Goal: Information Seeking & Learning: Learn about a topic

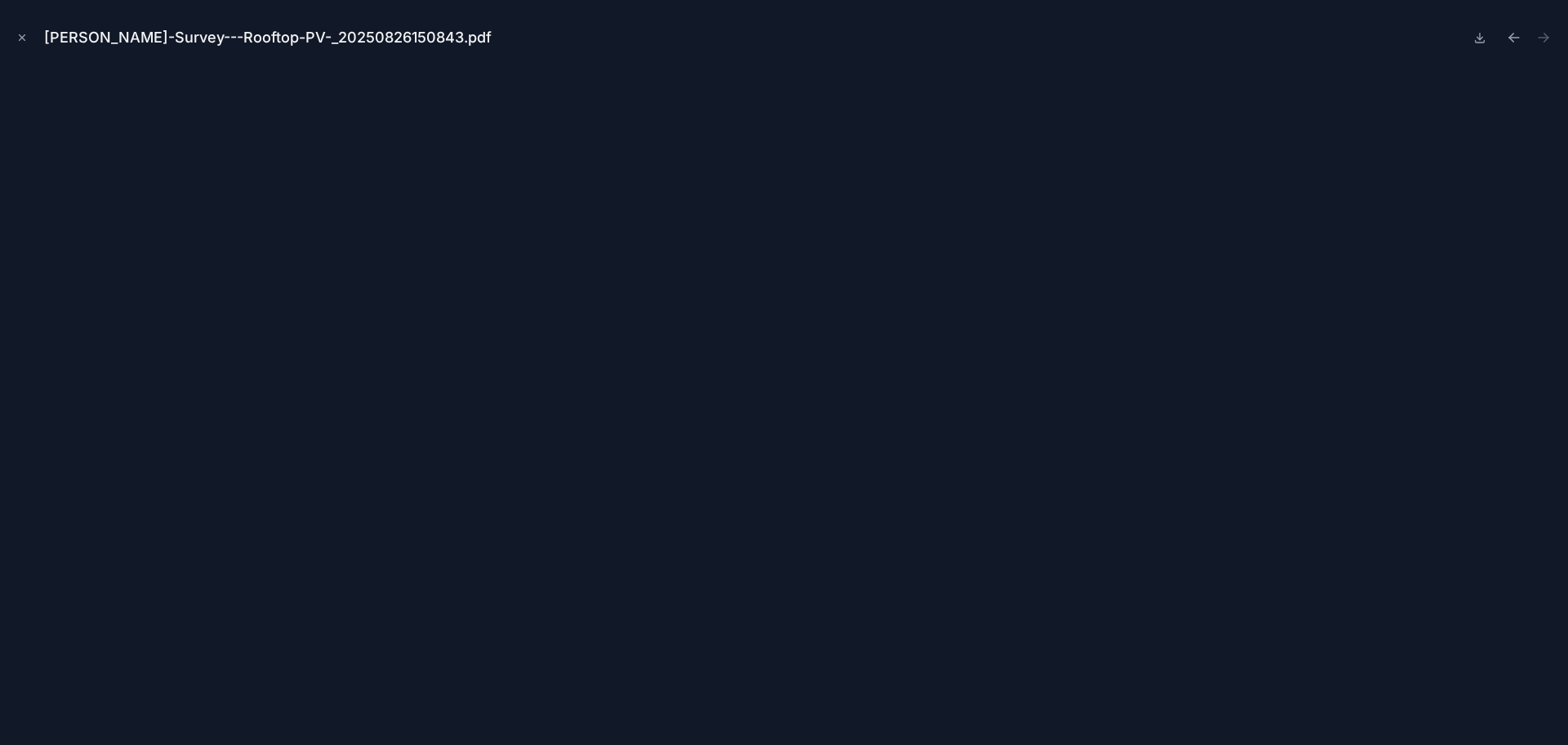
click at [28, 38] on button "Close modal" at bounding box center [22, 37] width 18 height 18
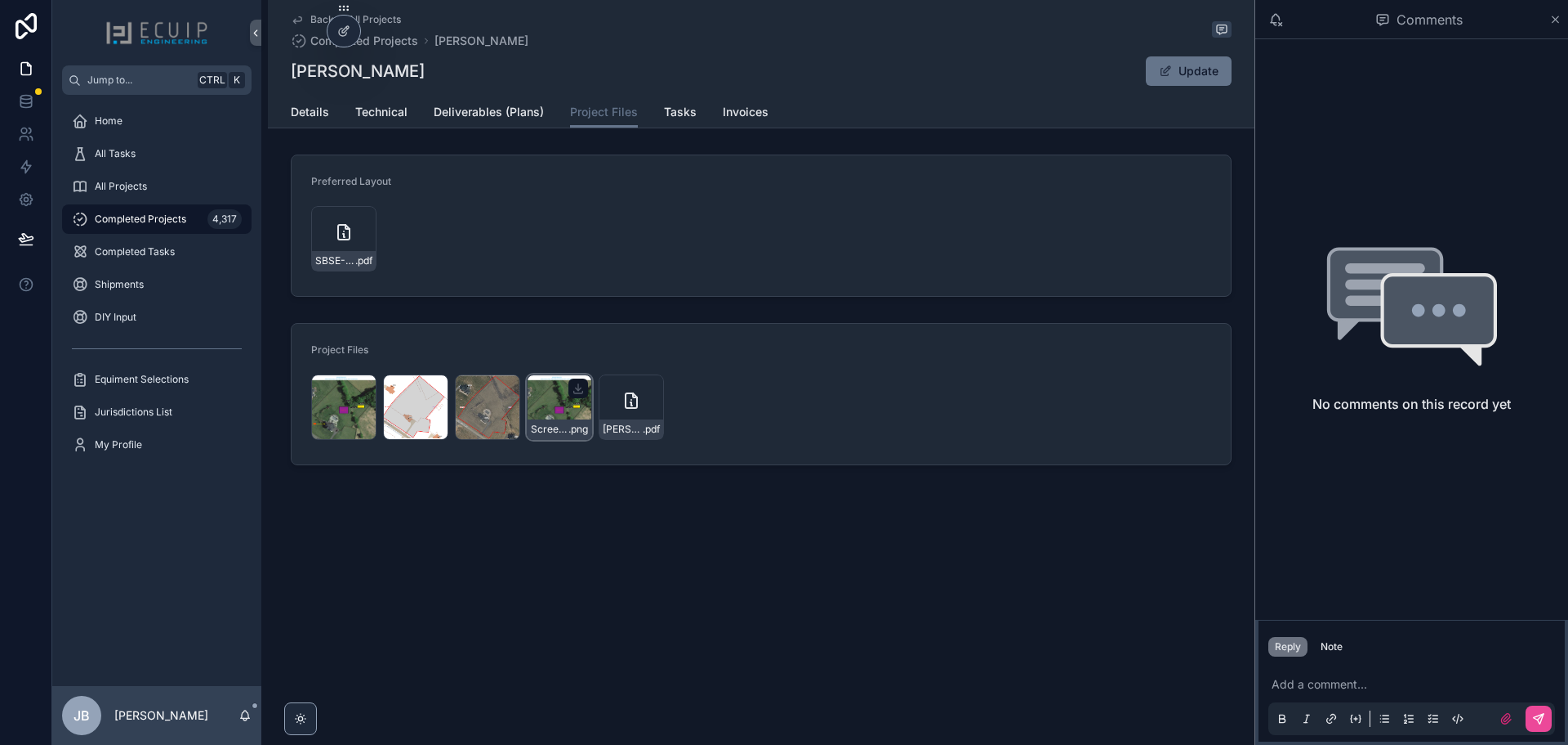
click at [545, 410] on div "Screenshot-2025-08-26-at-2.51.26-PM .png" at bounding box center [559, 407] width 66 height 66
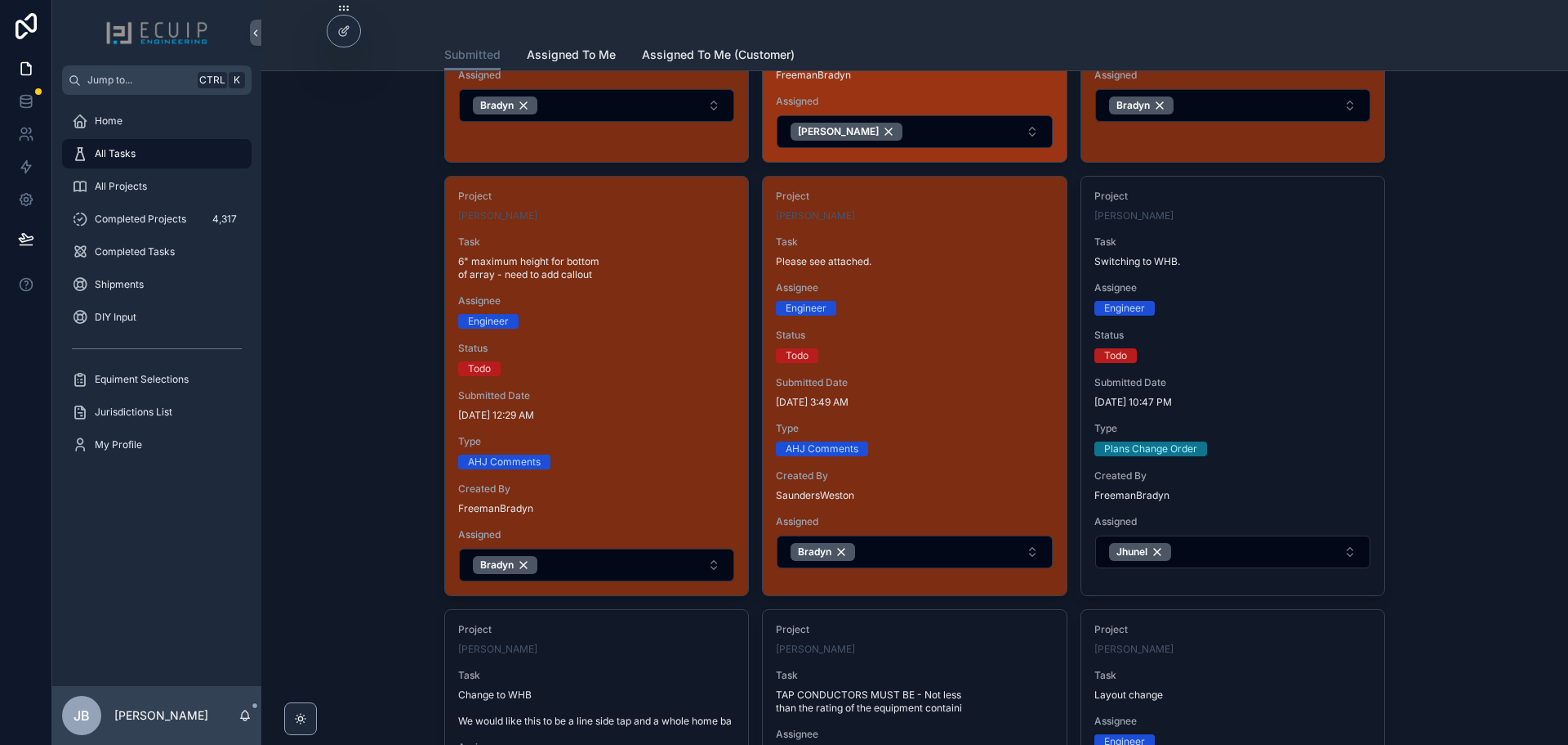
scroll to position [490, 0]
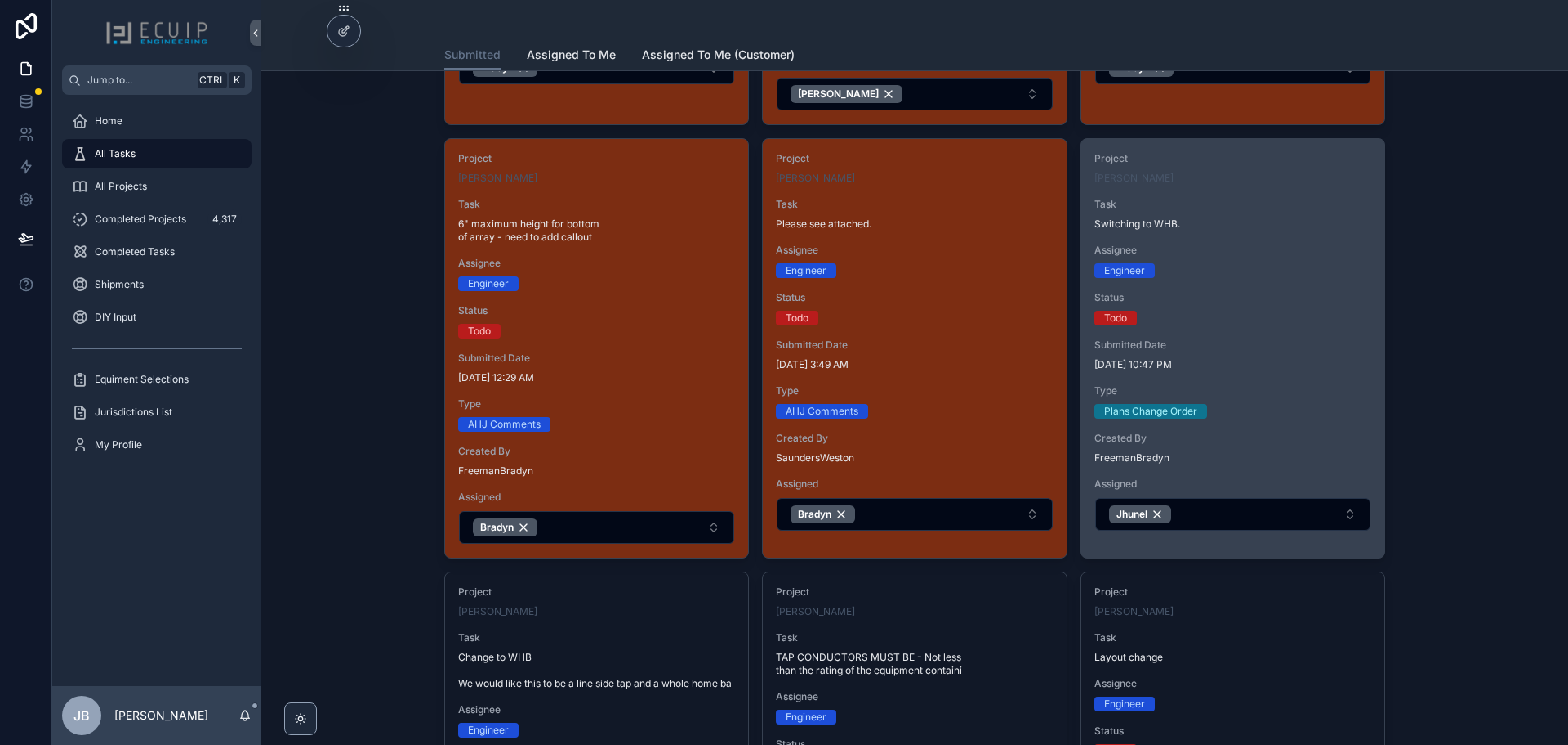
click at [1200, 281] on div "Project [PERSON_NAME] Task Switching to WHB. Assignee Engineer Status Todo Subm…" at bounding box center [1232, 341] width 303 height 405
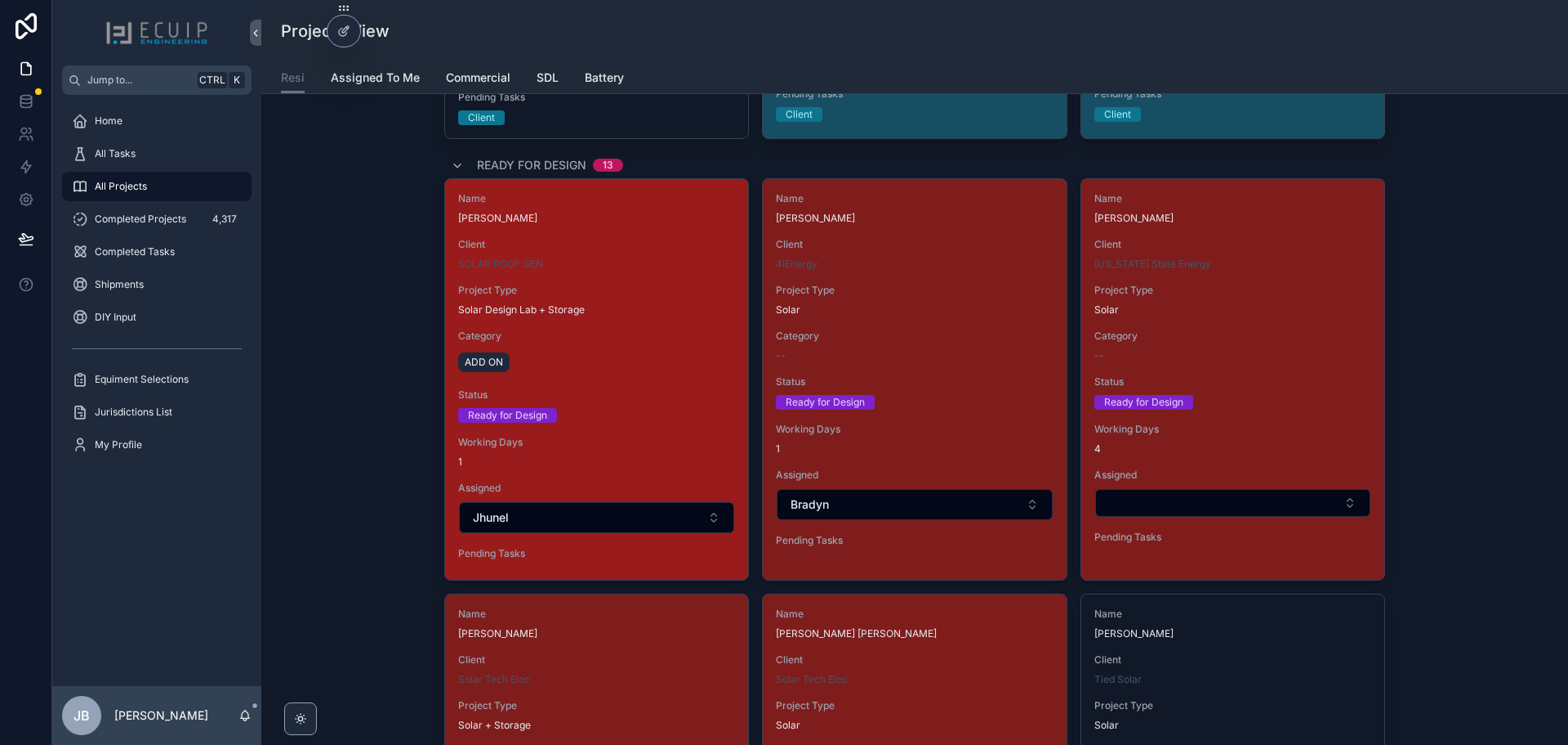
scroll to position [899, 0]
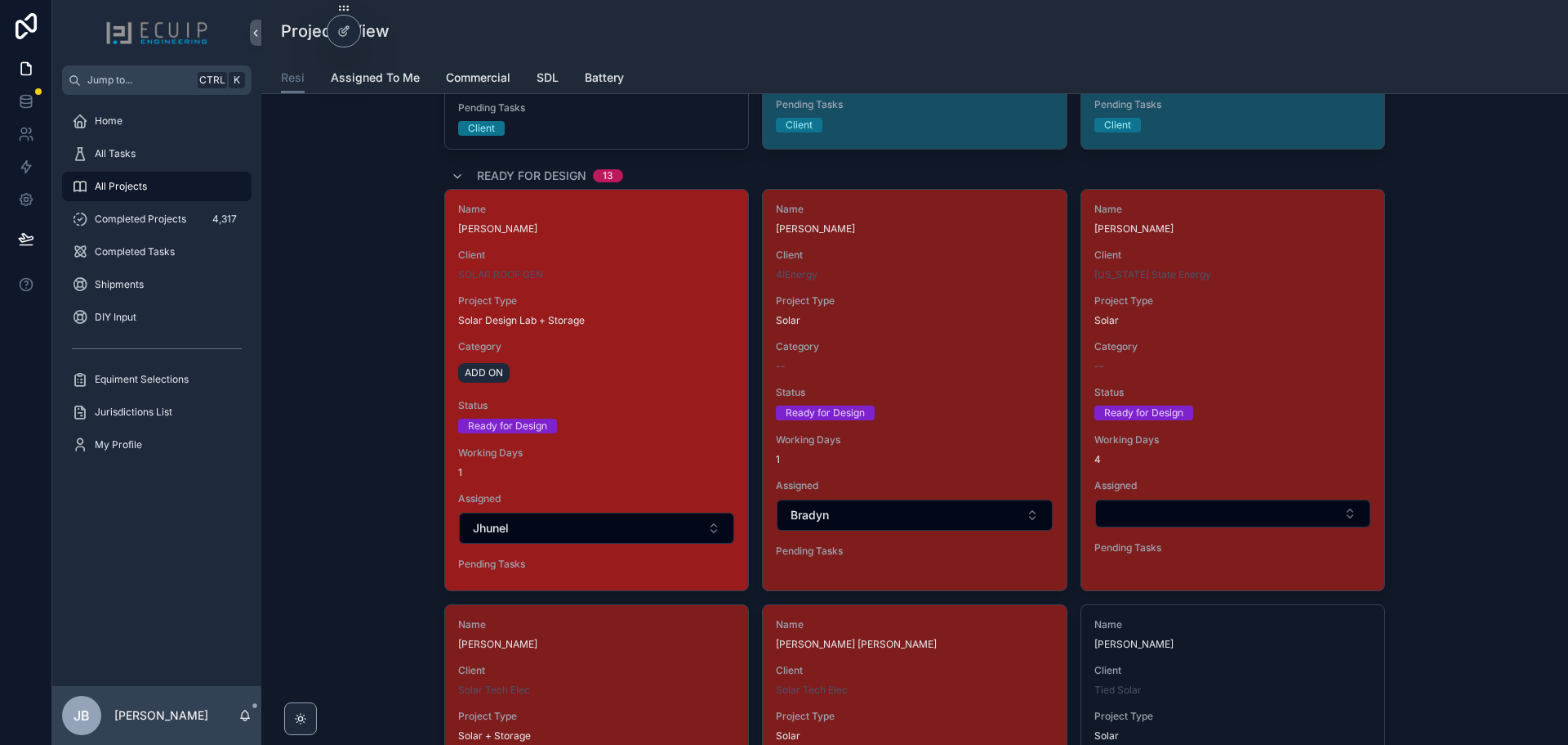
click at [664, 436] on div "Name Mark Turski Client SOLAR ROOF GEN Project Type Solar Design Lab + Storage …" at bounding box center [597, 390] width 303 height 401
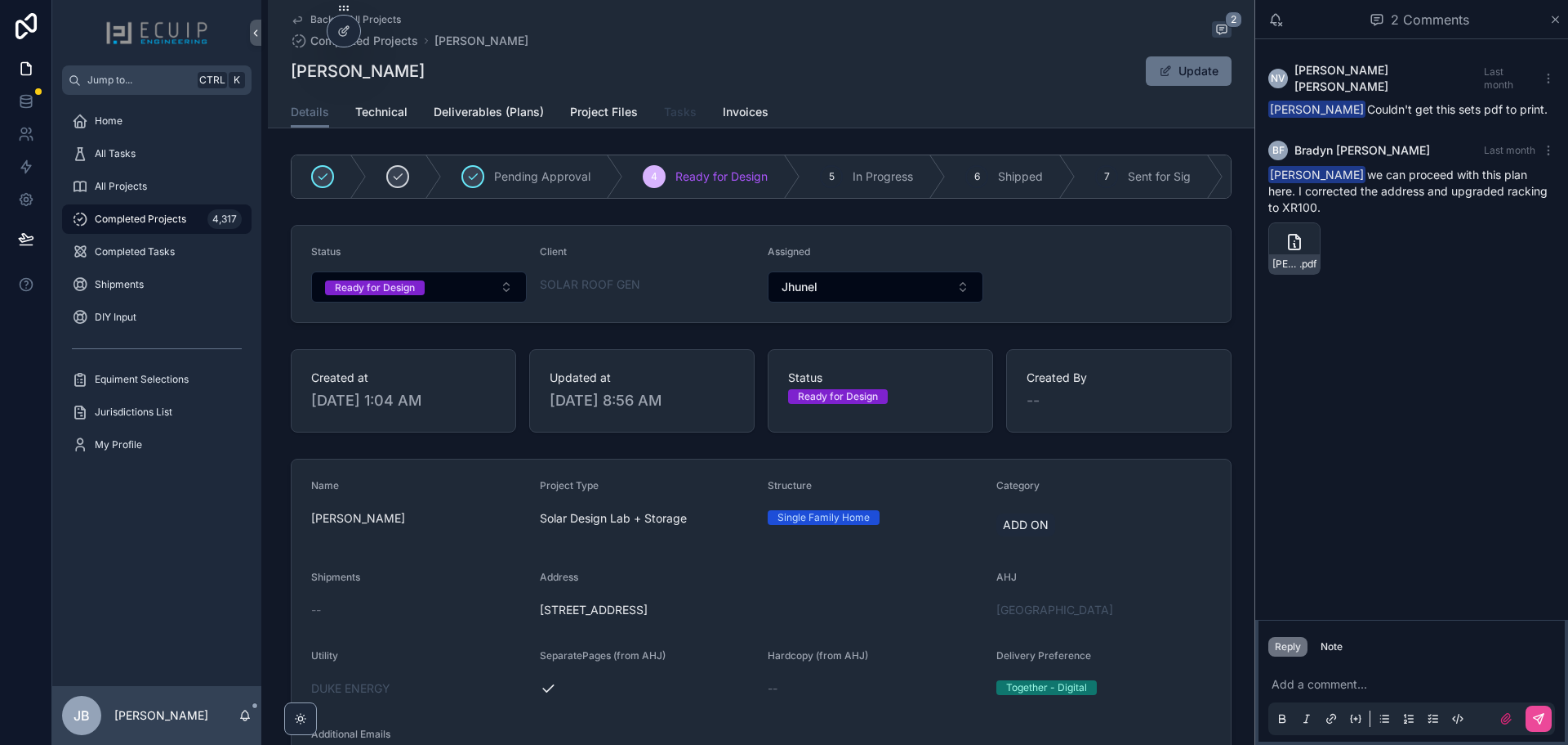
click at [670, 122] on link "Tasks" at bounding box center [680, 113] width 33 height 33
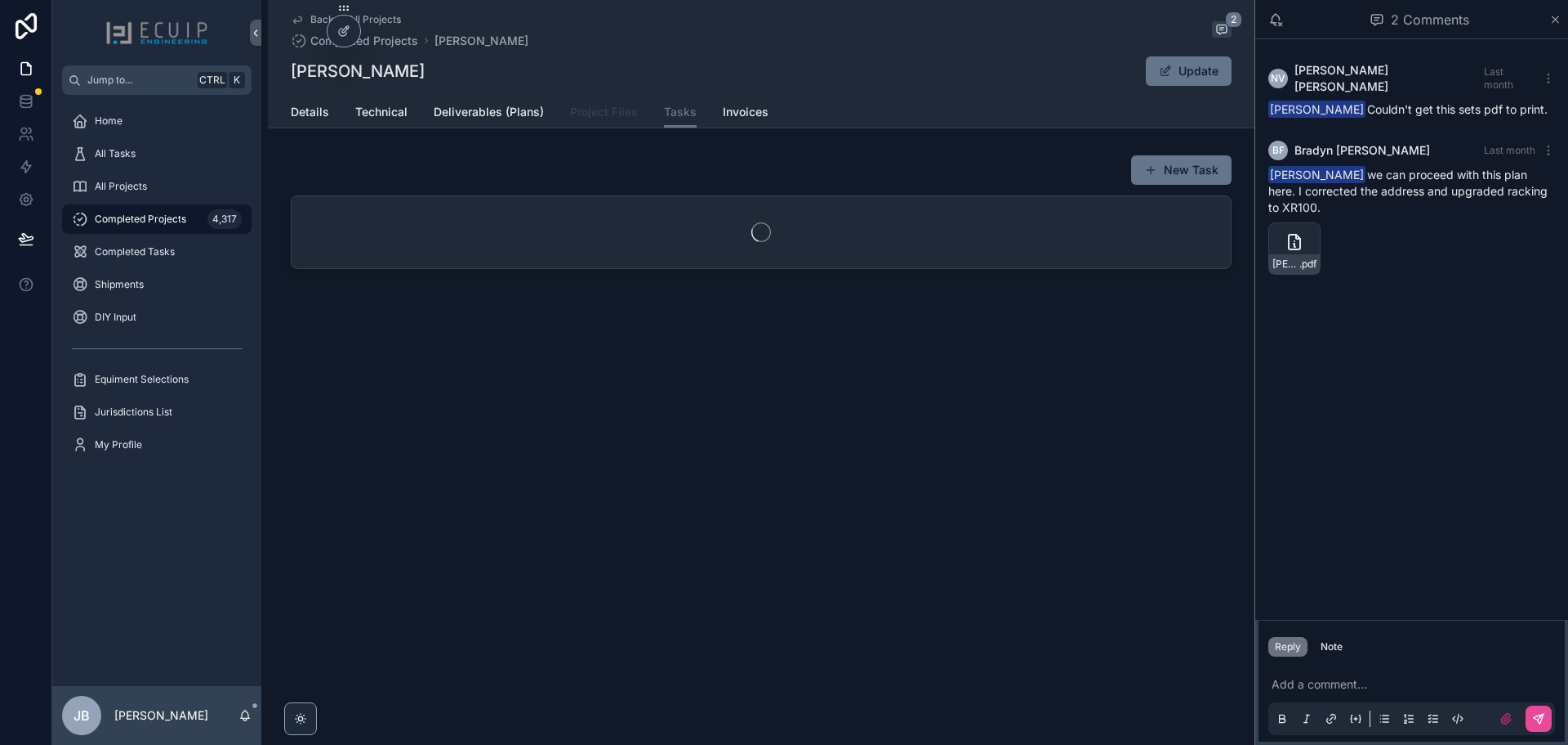
click at [602, 108] on span "Project Files" at bounding box center [604, 111] width 68 height 16
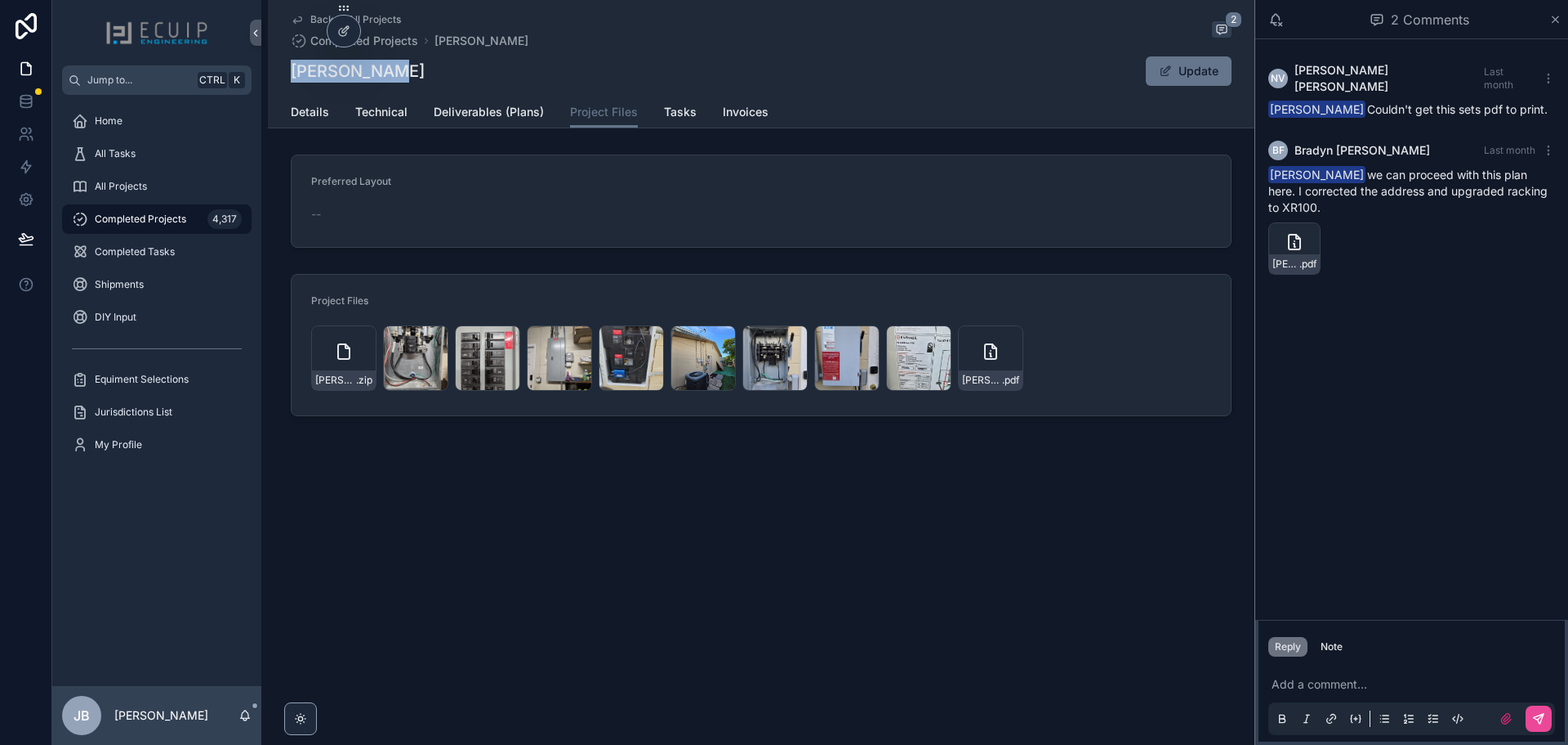
drag, startPoint x: 391, startPoint y: 70, endPoint x: 294, endPoint y: 71, distance: 97.0
click at [294, 71] on div "Mark Turski Update" at bounding box center [760, 71] width 941 height 31
copy h1 "Mark Turski"
click at [986, 353] on icon "scrollable content" at bounding box center [991, 352] width 11 height 15
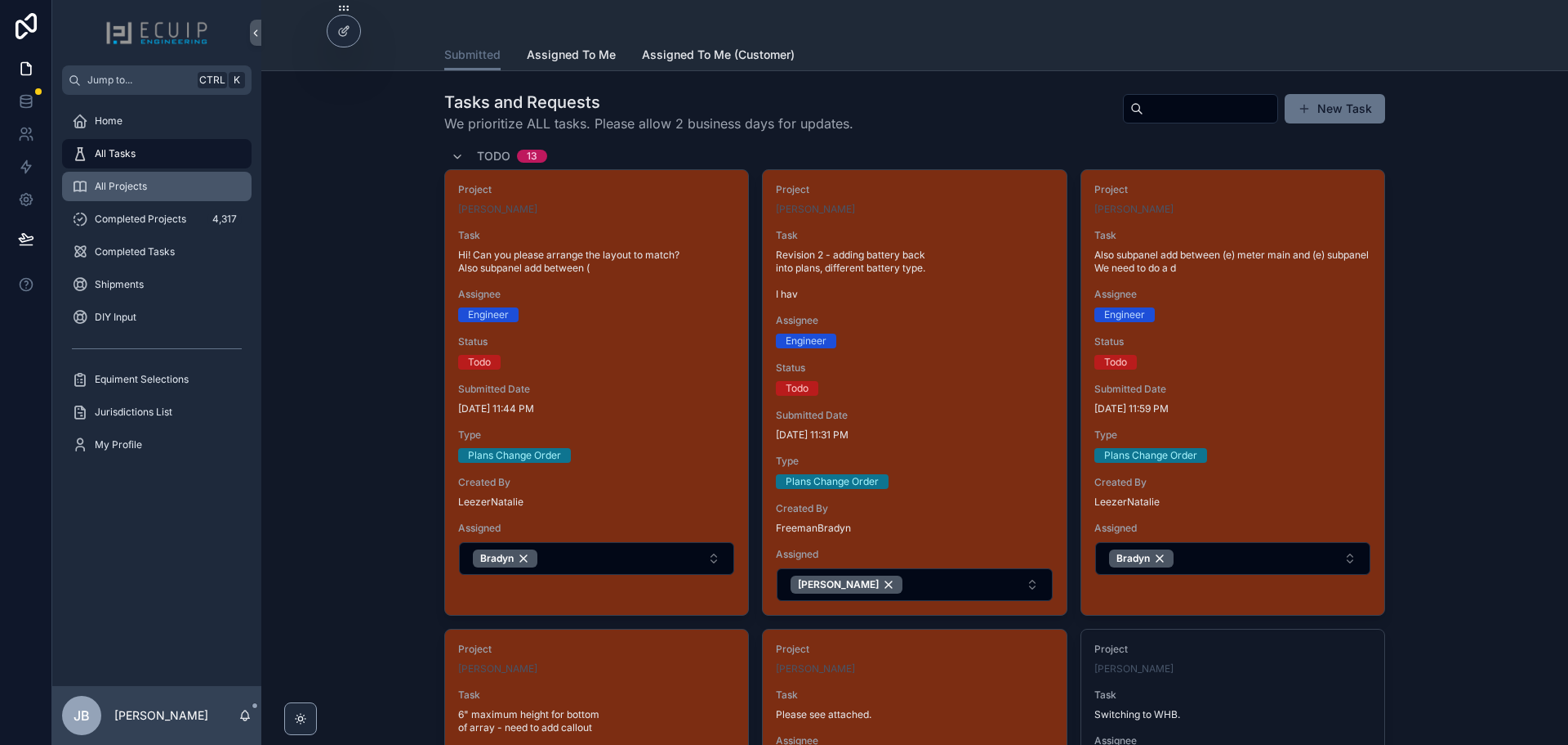
click at [156, 184] on div "All Projects" at bounding box center [156, 186] width 170 height 26
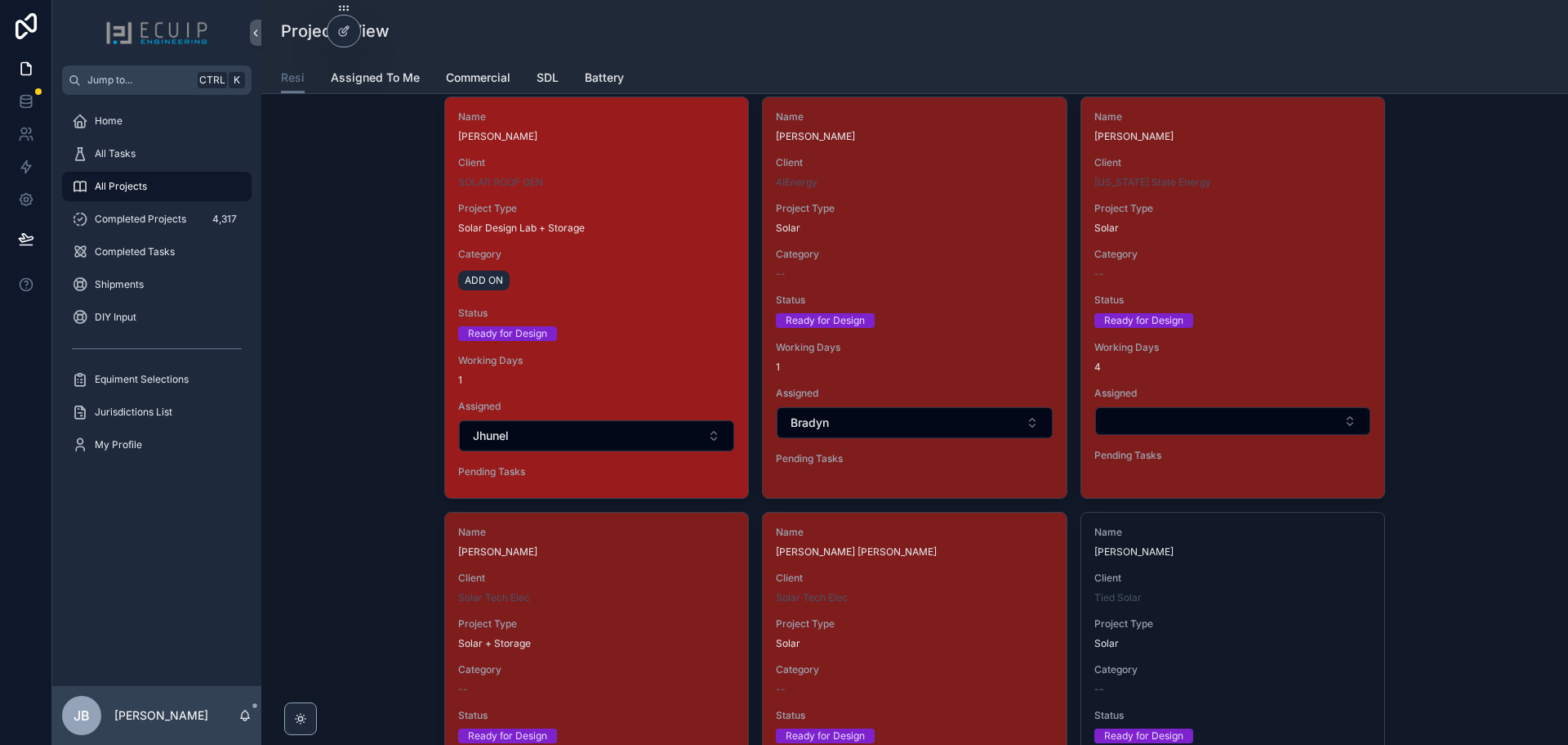
scroll to position [654, 0]
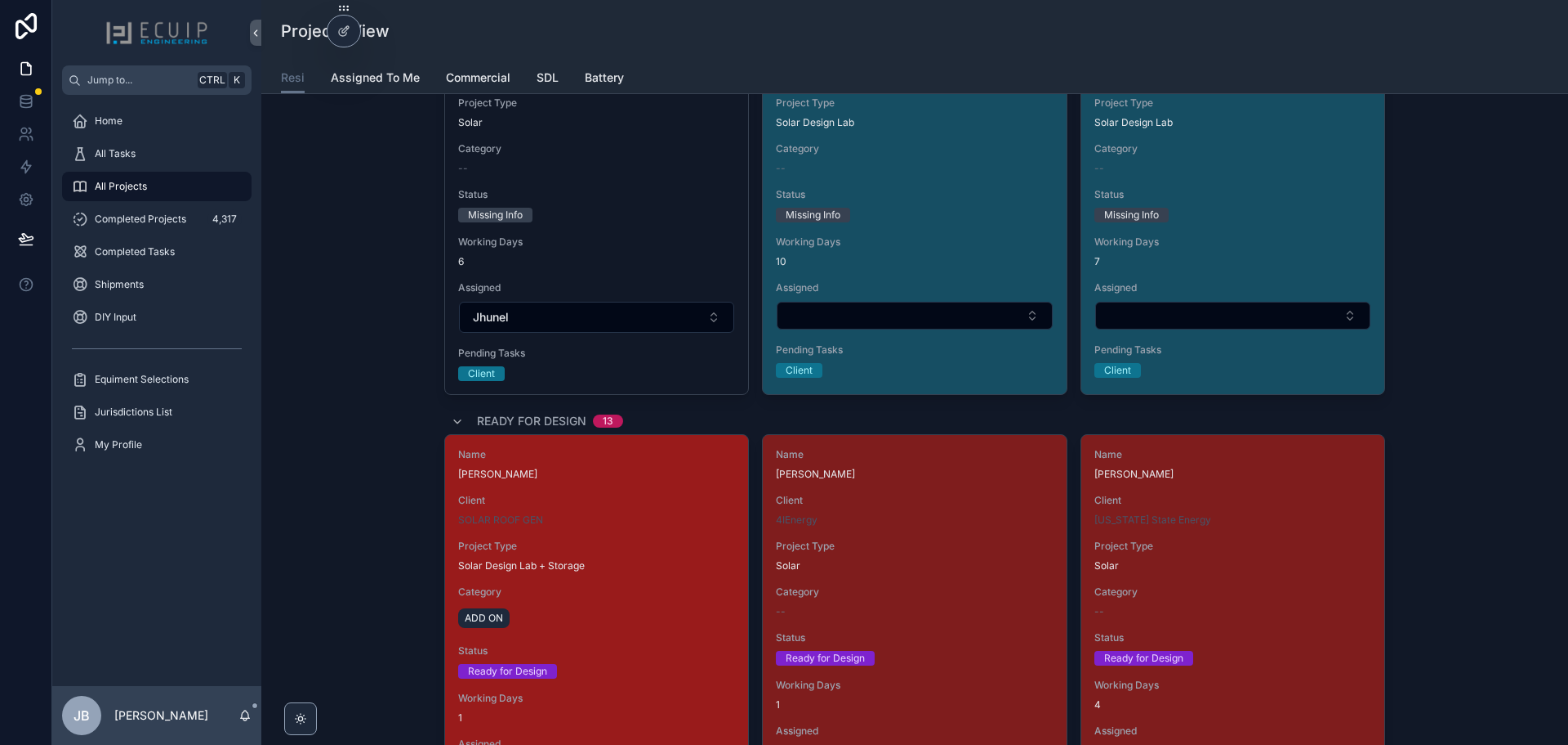
click at [698, 541] on span "Project Type" at bounding box center [596, 546] width 277 height 13
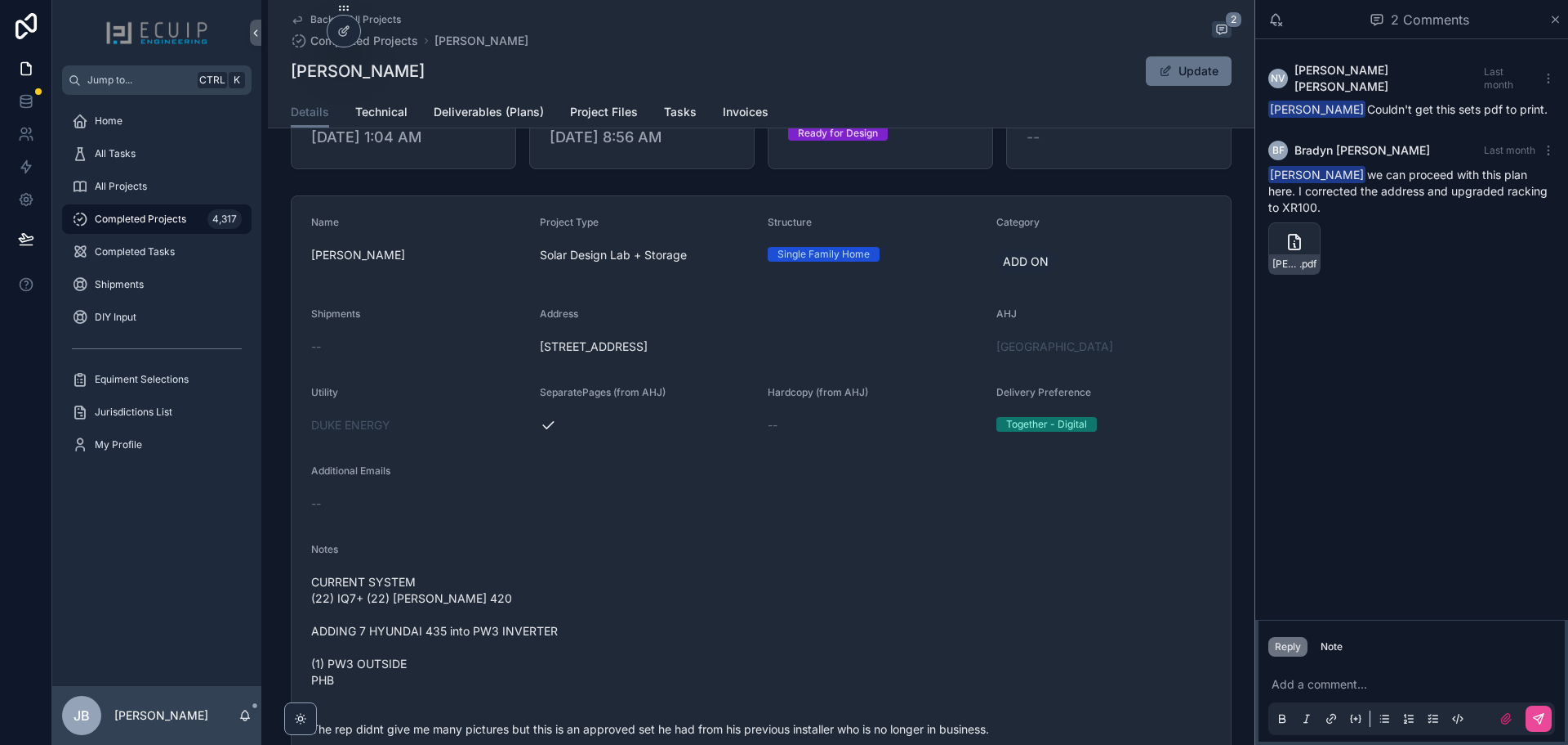
scroll to position [327, 0]
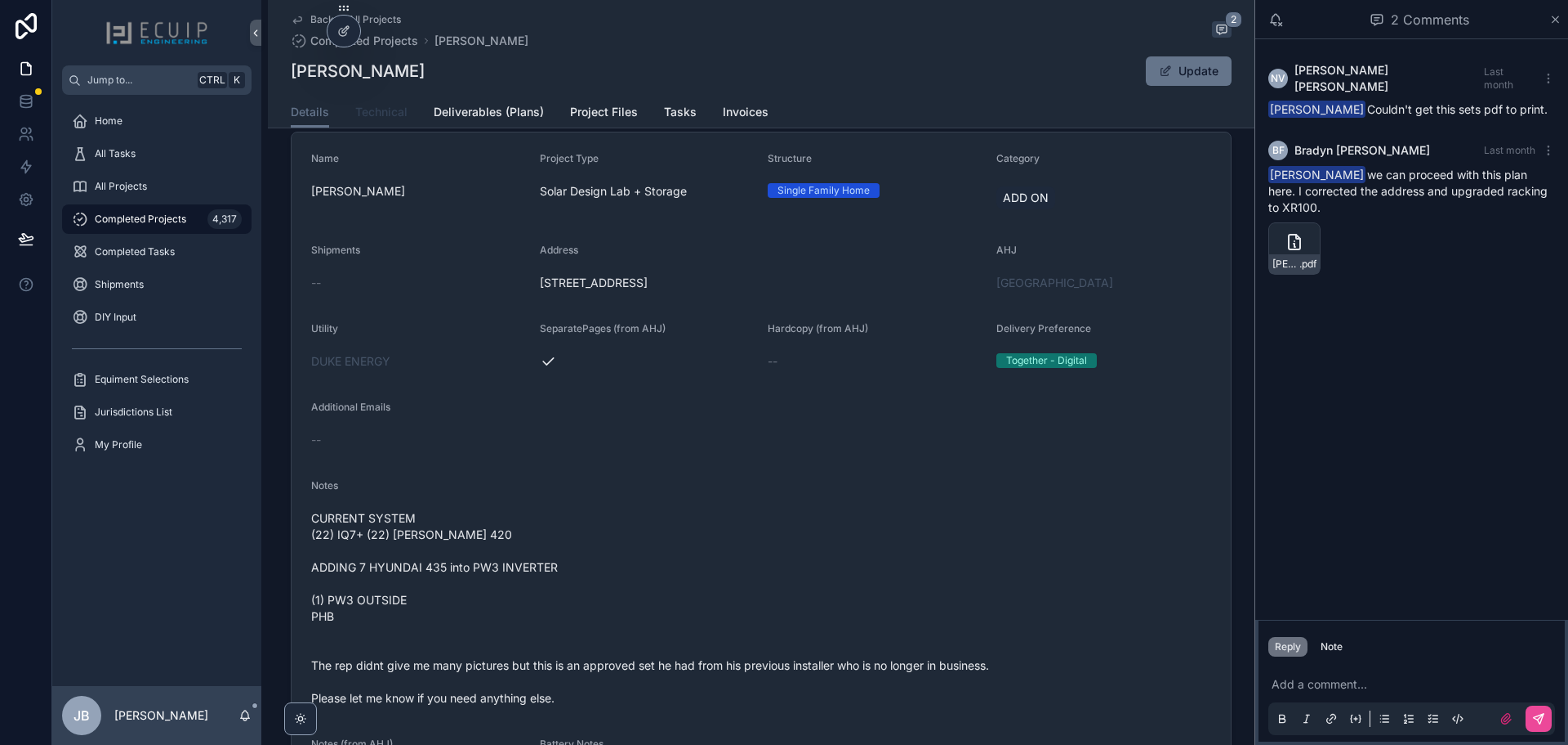
drag, startPoint x: 370, startPoint y: 118, endPoint x: 388, endPoint y: 138, distance: 26.9
click at [370, 118] on span "Technical" at bounding box center [382, 111] width 53 height 16
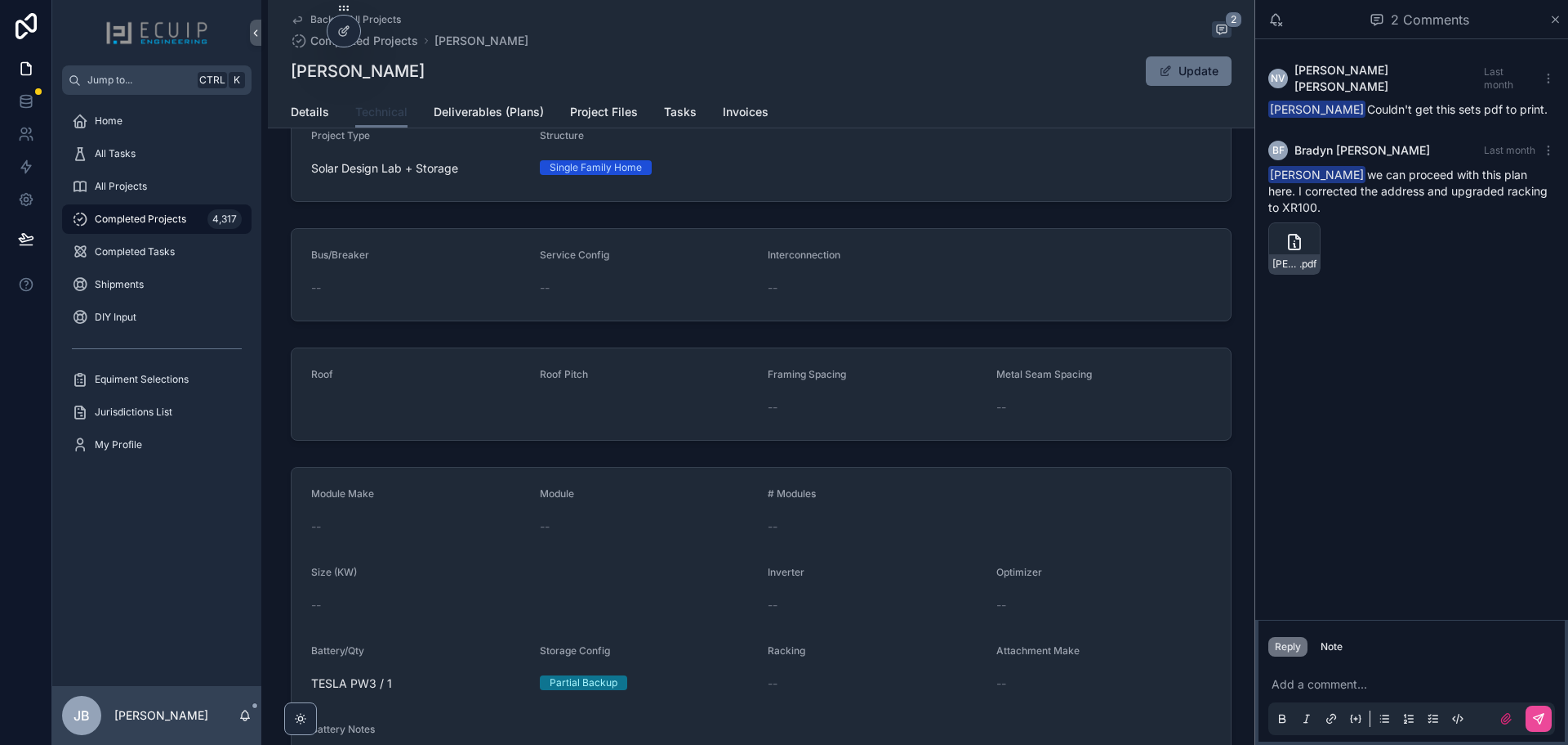
scroll to position [224, 0]
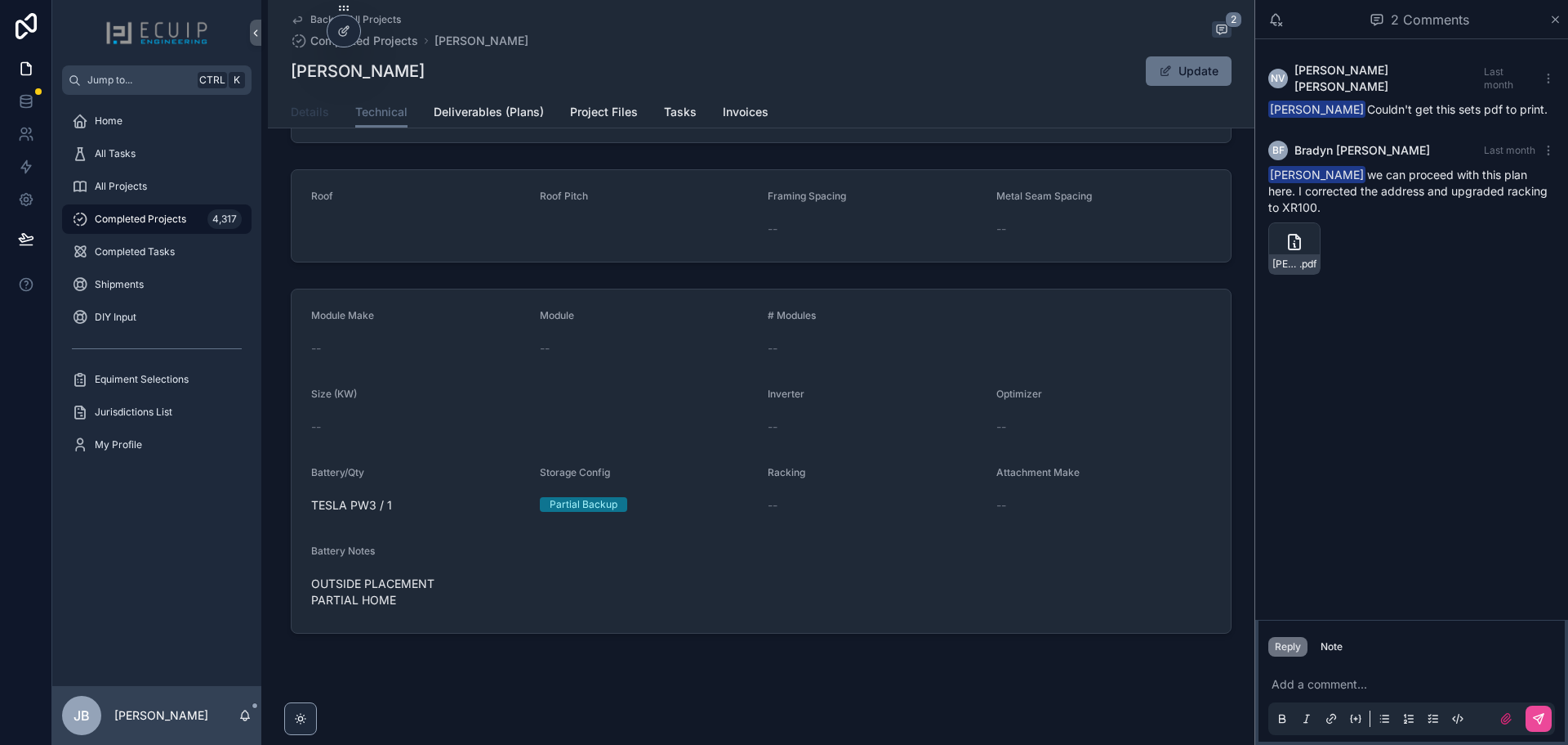
click at [296, 116] on span "Details" at bounding box center [309, 111] width 39 height 16
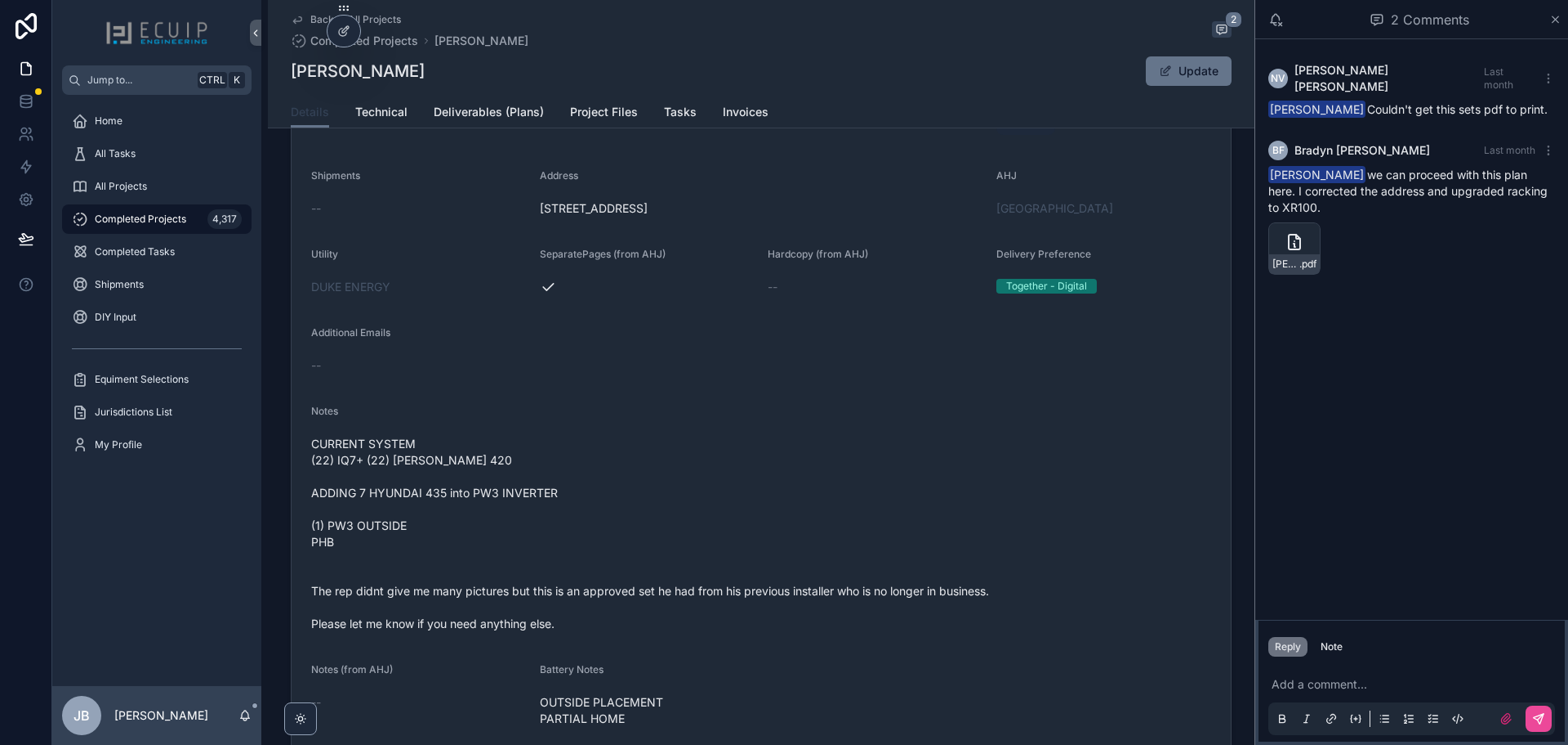
scroll to position [408, 0]
